Goal: Task Accomplishment & Management: Use online tool/utility

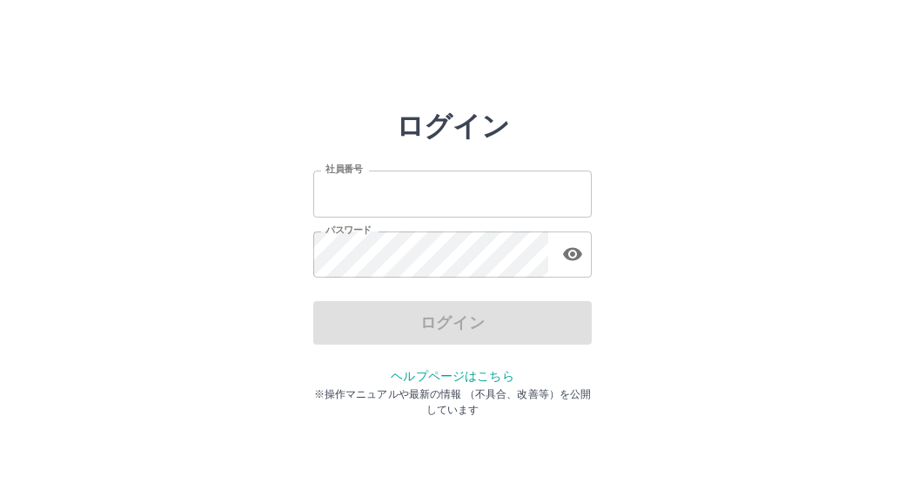
type input "*******"
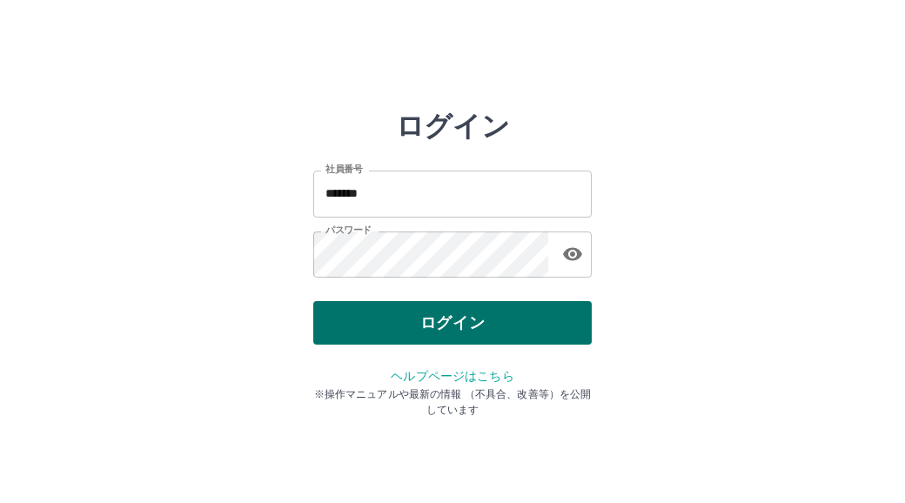
click at [384, 318] on div "ログイン" at bounding box center [452, 323] width 279 height 44
click at [384, 318] on button "ログイン" at bounding box center [452, 323] width 279 height 44
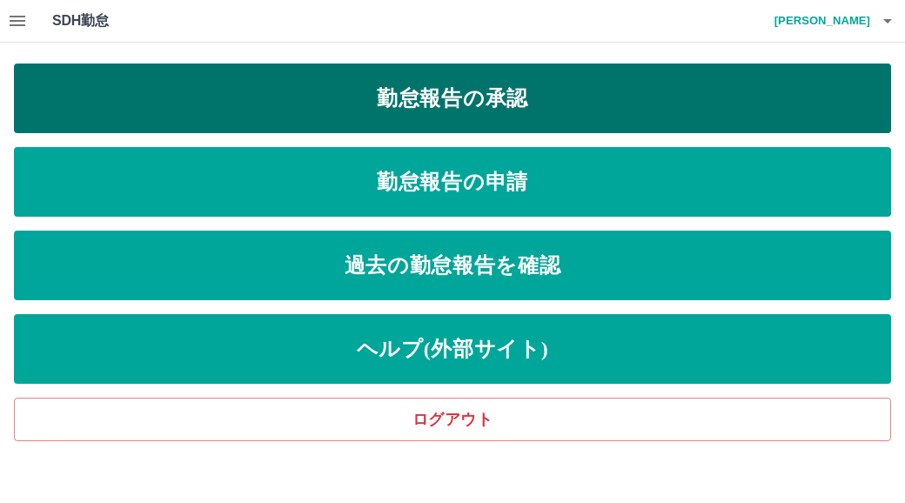
click at [470, 92] on link "勤怠報告の承認" at bounding box center [452, 99] width 877 height 70
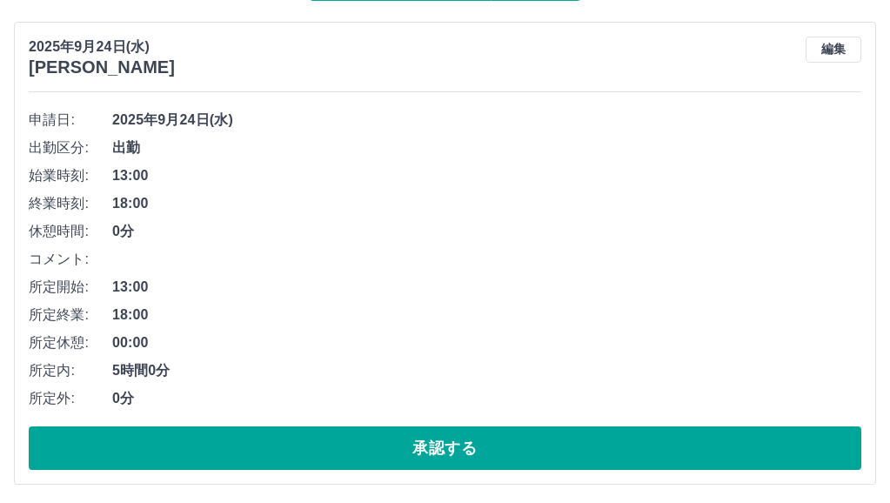
scroll to position [188, 0]
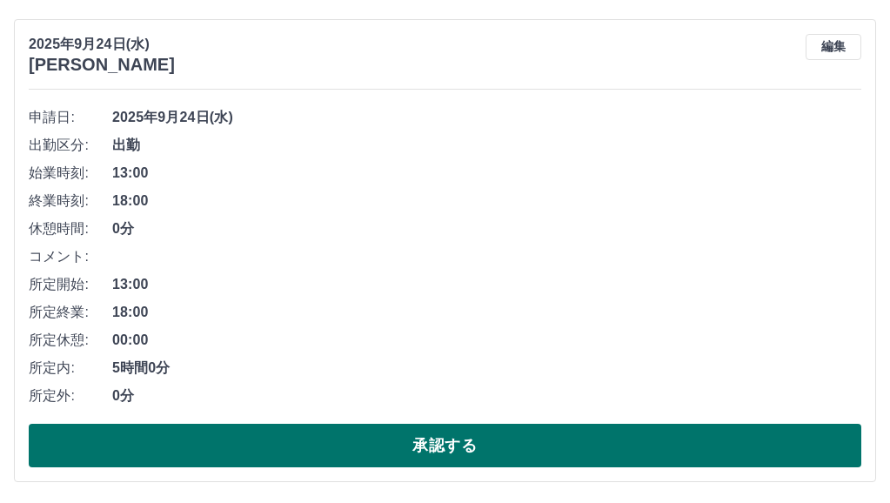
click at [448, 445] on button "承認する" at bounding box center [445, 446] width 833 height 44
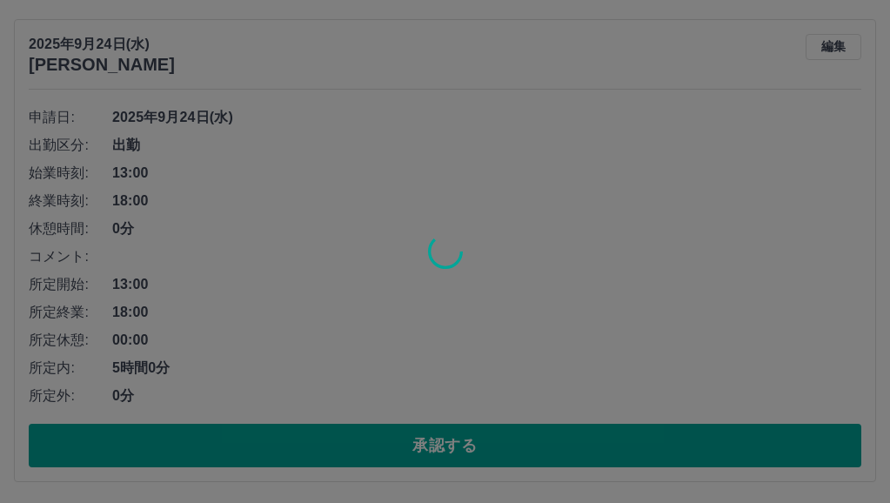
scroll to position [0, 0]
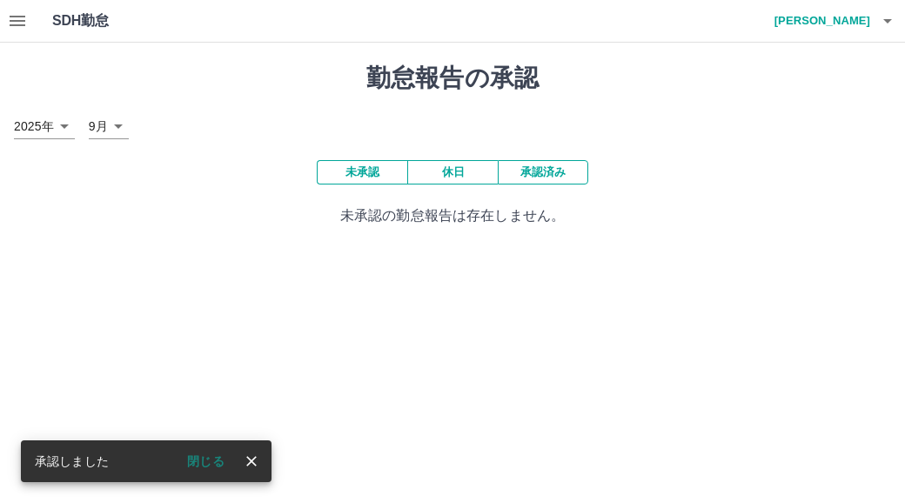
click at [527, 170] on button "承認済み" at bounding box center [543, 172] width 91 height 24
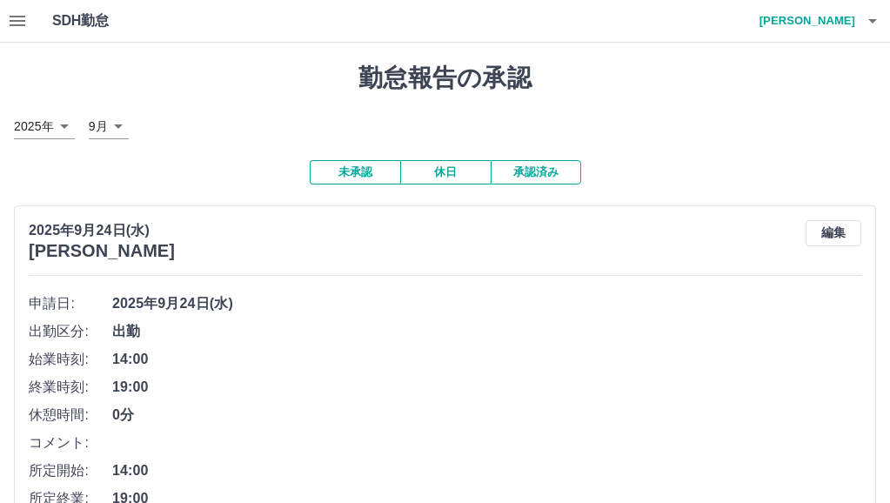
click at [863, 24] on icon "button" at bounding box center [873, 20] width 21 height 21
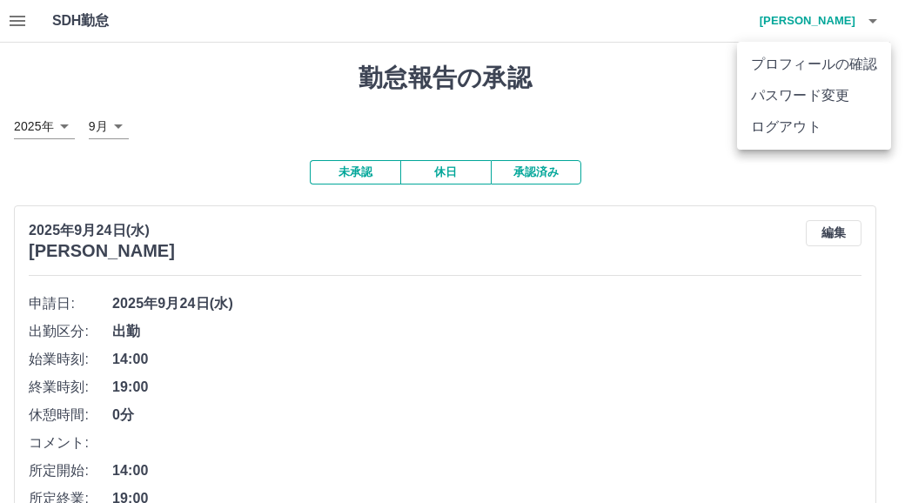
click at [774, 127] on li "ログアウト" at bounding box center [814, 126] width 154 height 31
